Goal: Task Accomplishment & Management: Manage account settings

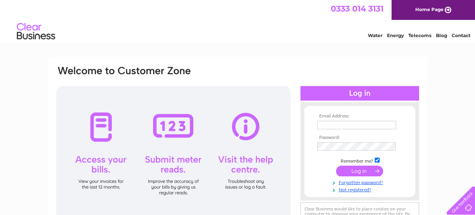
type input "cat_558@msn.com"
click at [362, 172] on input "submit" at bounding box center [359, 171] width 47 height 11
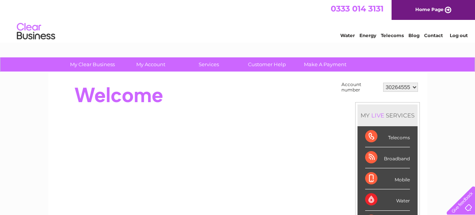
click at [404, 89] on select "30264555 30264686" at bounding box center [400, 87] width 35 height 9
select select "30264686"
click at [384, 83] on select "30264555 30264686" at bounding box center [400, 87] width 35 height 9
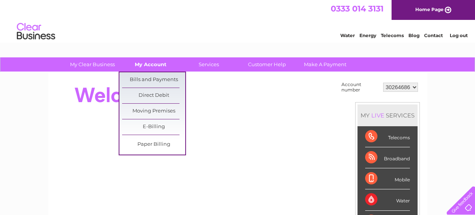
click at [150, 65] on link "My Account" at bounding box center [150, 64] width 63 height 14
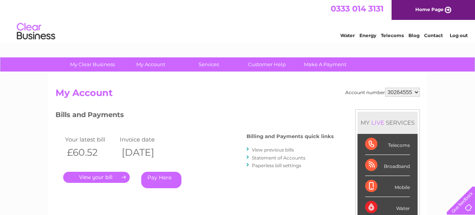
click at [274, 148] on link "View previous bills" at bounding box center [273, 150] width 42 height 6
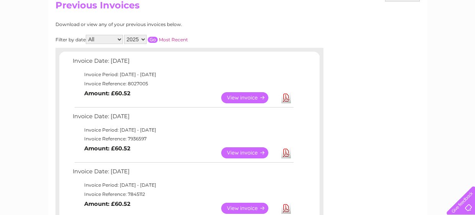
scroll to position [91, 0]
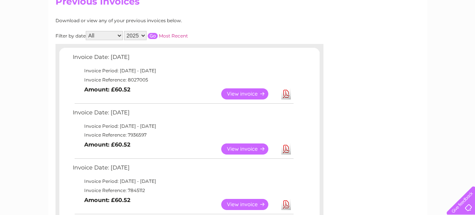
click at [254, 146] on link "View" at bounding box center [249, 149] width 56 height 11
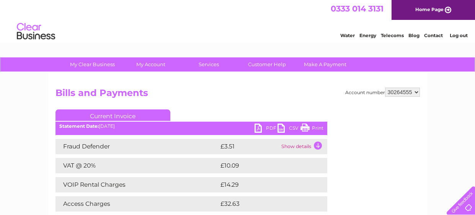
click at [267, 85] on div "Account number 30264555 30264686 Bills and Payments Current Invoice PDF CSV Pri…" at bounding box center [237, 179] width 379 height 214
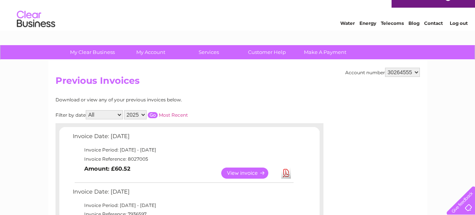
scroll to position [0, 0]
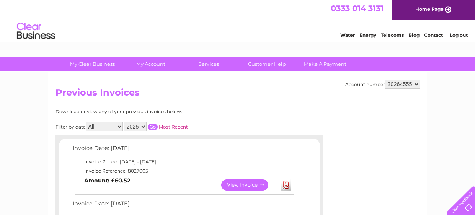
click at [416, 84] on select "30264555 30264686" at bounding box center [402, 84] width 35 height 9
select select "30264686"
click at [387, 80] on select "30264555 30264686" at bounding box center [402, 84] width 35 height 9
click at [266, 90] on h2 "Previous Invoices" at bounding box center [237, 94] width 364 height 15
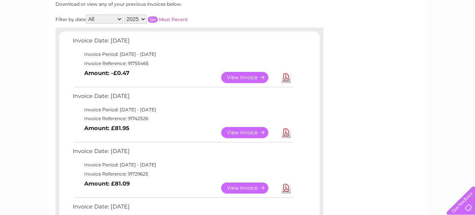
scroll to position [107, 0]
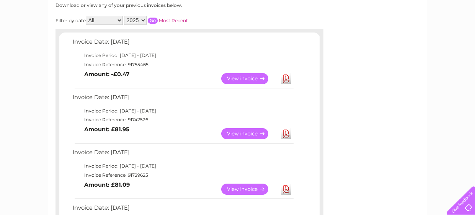
click at [230, 75] on link "View" at bounding box center [249, 78] width 56 height 11
click at [236, 81] on link "View" at bounding box center [249, 78] width 56 height 11
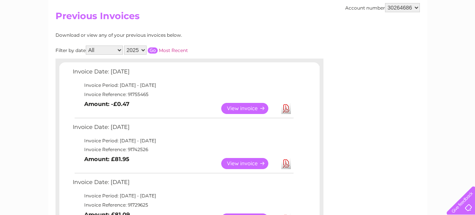
scroll to position [76, 0]
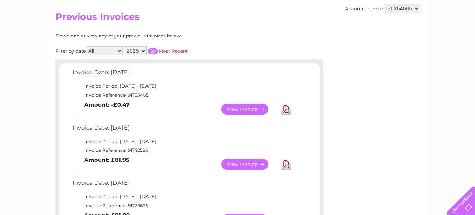
click at [244, 106] on link "View" at bounding box center [249, 109] width 56 height 11
click at [287, 109] on link "Download" at bounding box center [286, 109] width 10 height 11
click at [249, 111] on link "View" at bounding box center [249, 109] width 56 height 11
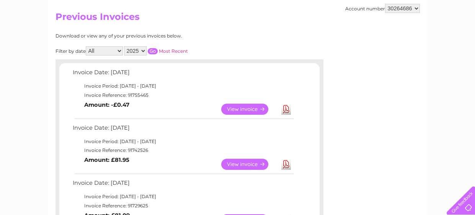
click at [243, 94] on td "Invoice Reference: 91755465" at bounding box center [183, 95] width 224 height 9
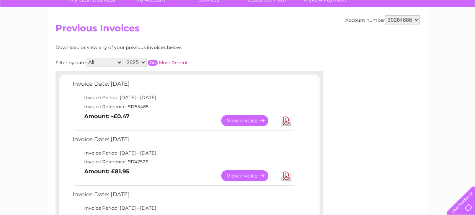
scroll to position [61, 0]
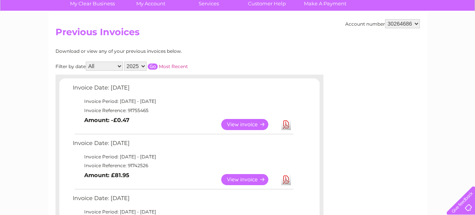
click at [122, 122] on b "Amount: -£0.47" at bounding box center [106, 120] width 45 height 7
click at [227, 122] on link "View" at bounding box center [249, 124] width 56 height 11
click at [259, 124] on link "View" at bounding box center [249, 124] width 56 height 11
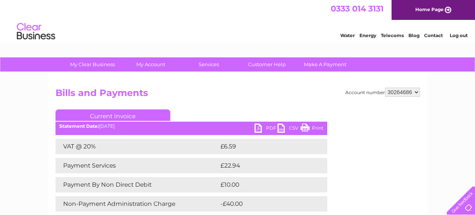
click at [302, 97] on h2 "Bills and Payments" at bounding box center [237, 95] width 364 height 15
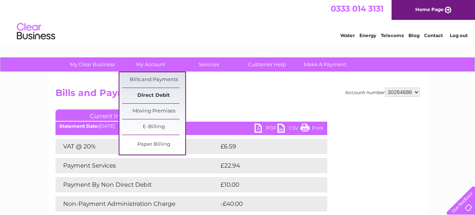
click at [156, 100] on link "Direct Debit" at bounding box center [153, 95] width 63 height 15
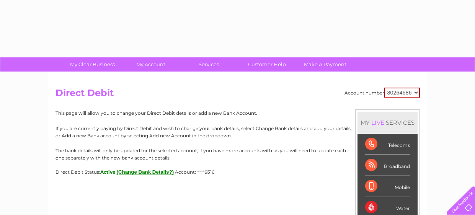
select select "30264686"
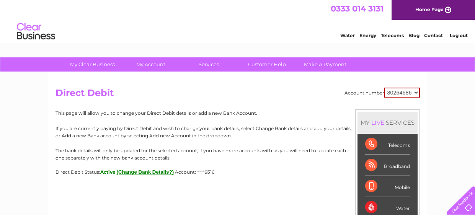
click at [329, 99] on h2 "Direct Debit" at bounding box center [237, 95] width 364 height 15
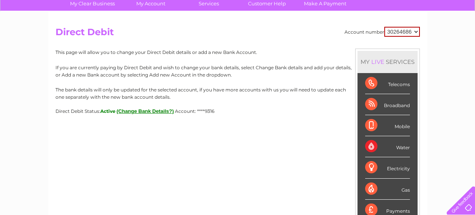
scroll to position [76, 0]
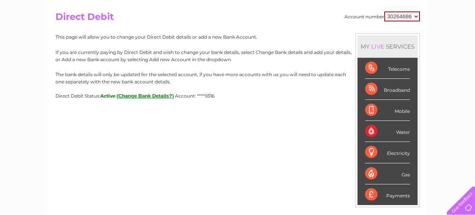
click at [152, 96] on button "(Change Bank Details?)" at bounding box center [145, 96] width 57 height 6
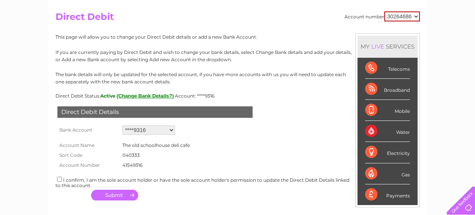
click at [143, 129] on select "Add new account ****9316 ****8463" at bounding box center [148, 130] width 52 height 9
click at [264, 148] on form "Account Name The old schoolhouse deli cafe Sort Code 040333 Account Number 4154…" at bounding box center [237, 153] width 364 height 33
click at [59, 178] on input "checkbox" at bounding box center [59, 179] width 5 height 5
checkbox input "true"
click at [263, 158] on form "Account Name The old schoolhouse deli cafe Sort Code 040333 Account Number 4154…" at bounding box center [237, 153] width 364 height 33
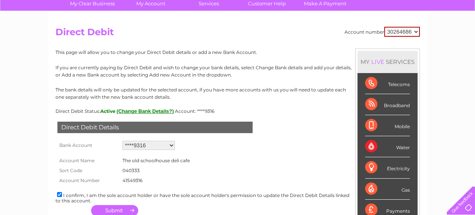
scroll to position [59, 0]
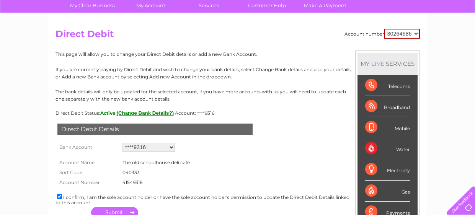
click at [330, 39] on h2 "Direct Debit" at bounding box center [237, 36] width 364 height 15
click at [329, 175] on form "Account Name The old schoolhouse deli cafe Sort Code 040333 Account Number 4154…" at bounding box center [237, 170] width 364 height 33
